Goal: Find specific page/section: Find specific page/section

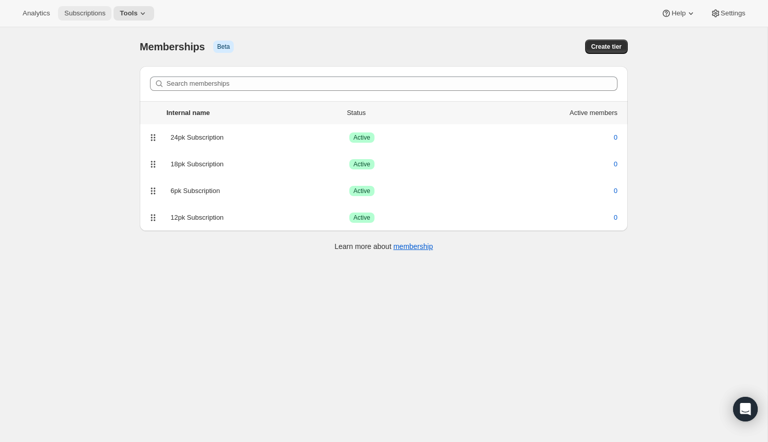
click at [94, 15] on span "Subscriptions" at bounding box center [84, 13] width 41 height 8
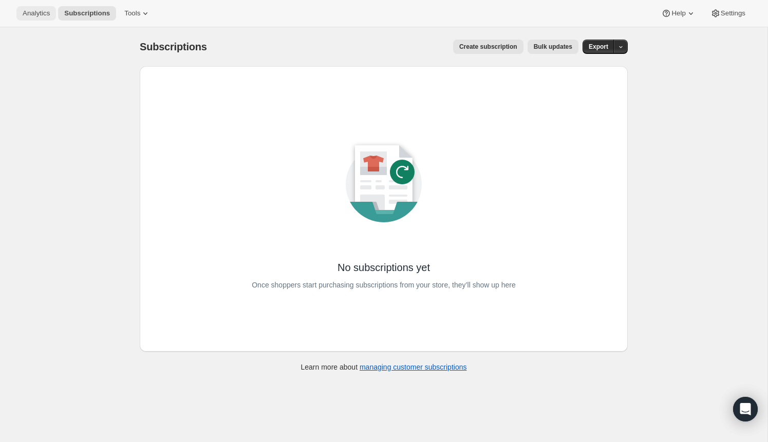
click at [26, 19] on button "Analytics" at bounding box center [36, 13] width 40 height 14
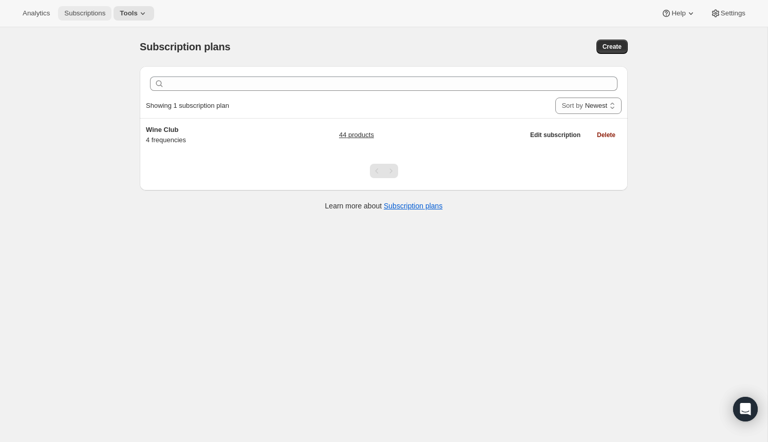
click at [98, 16] on span "Subscriptions" at bounding box center [84, 13] width 41 height 8
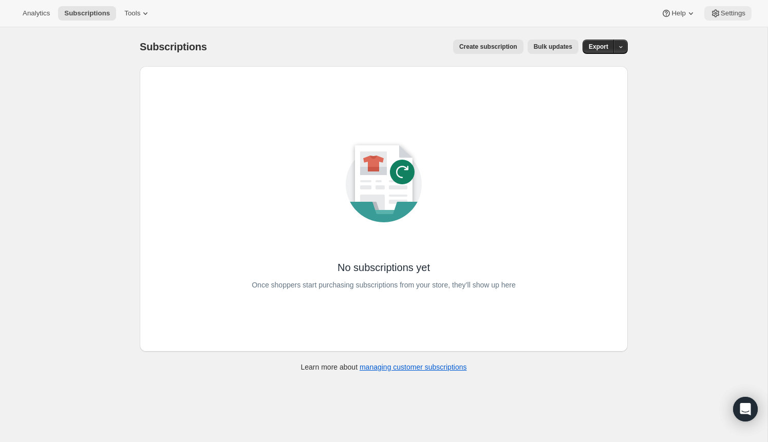
click at [731, 12] on span "Settings" at bounding box center [732, 13] width 25 height 8
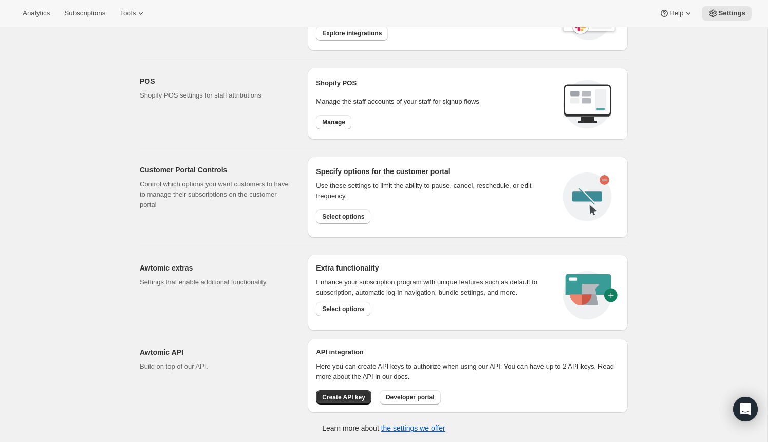
scroll to position [358, 0]
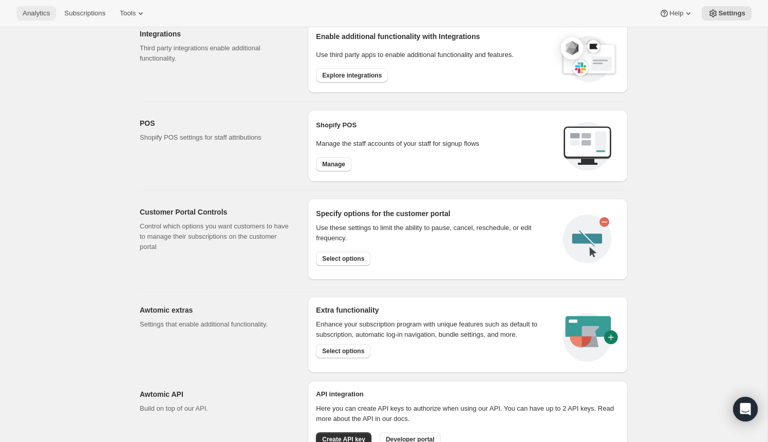
click at [25, 16] on span "Analytics" at bounding box center [36, 13] width 27 height 8
